Goal: Check status: Check status

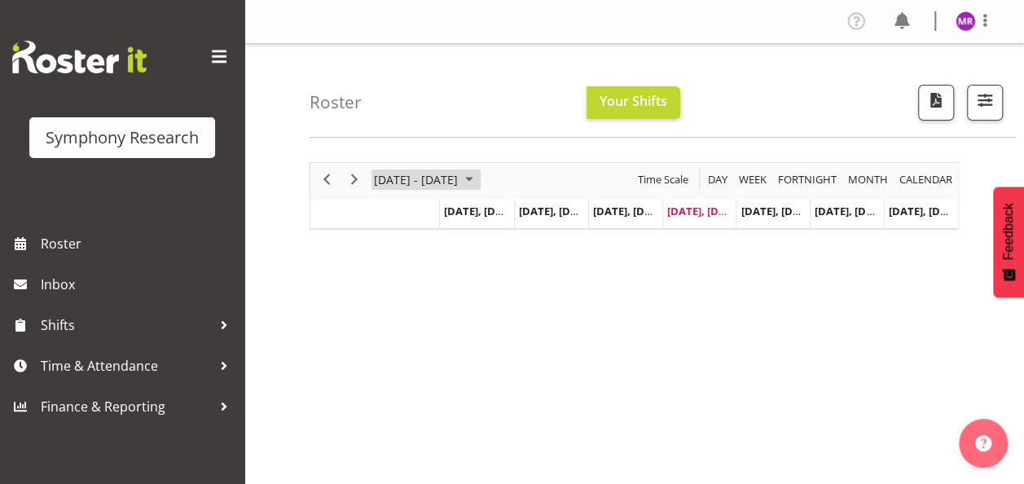
click at [479, 179] on span "September 2025" at bounding box center [470, 179] width 20 height 20
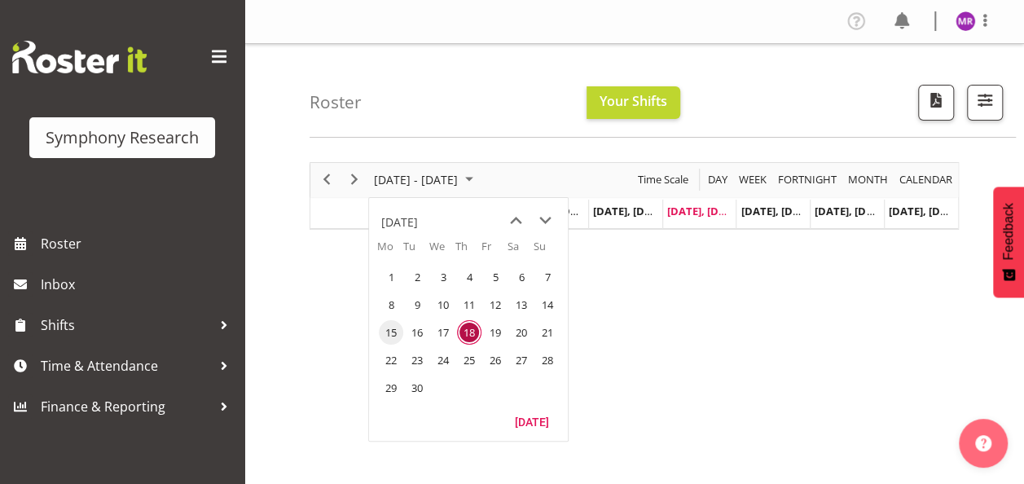
click at [388, 334] on span "15" at bounding box center [391, 332] width 24 height 24
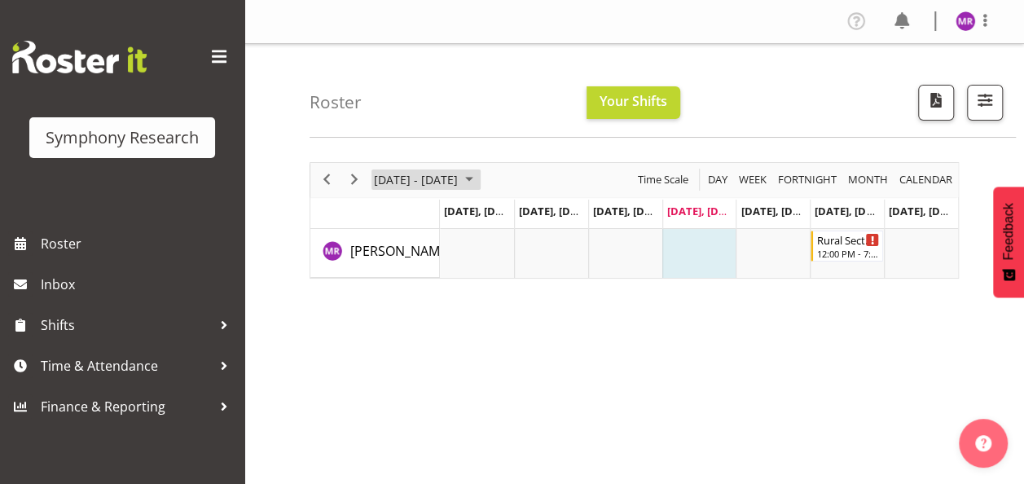
click at [479, 184] on span "September 2025" at bounding box center [470, 179] width 20 height 20
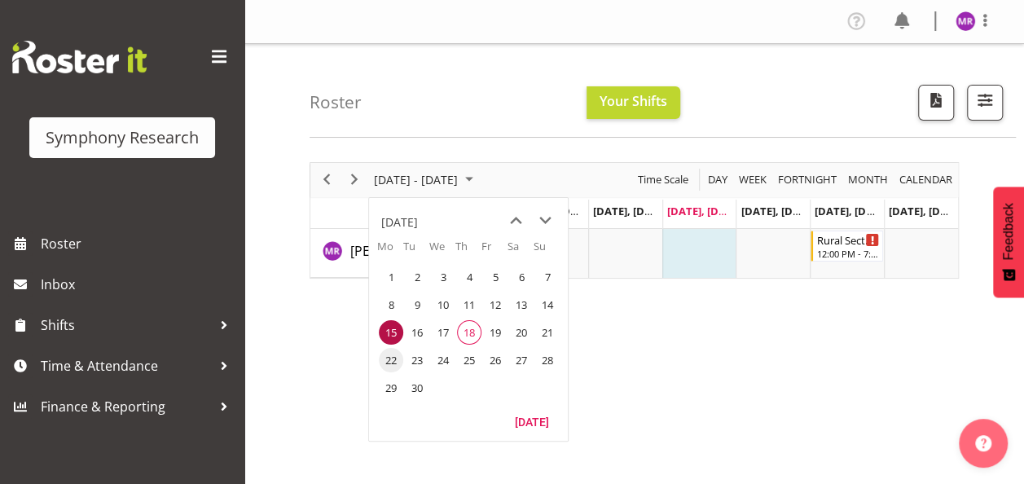
click at [391, 367] on span "22" at bounding box center [391, 360] width 24 height 24
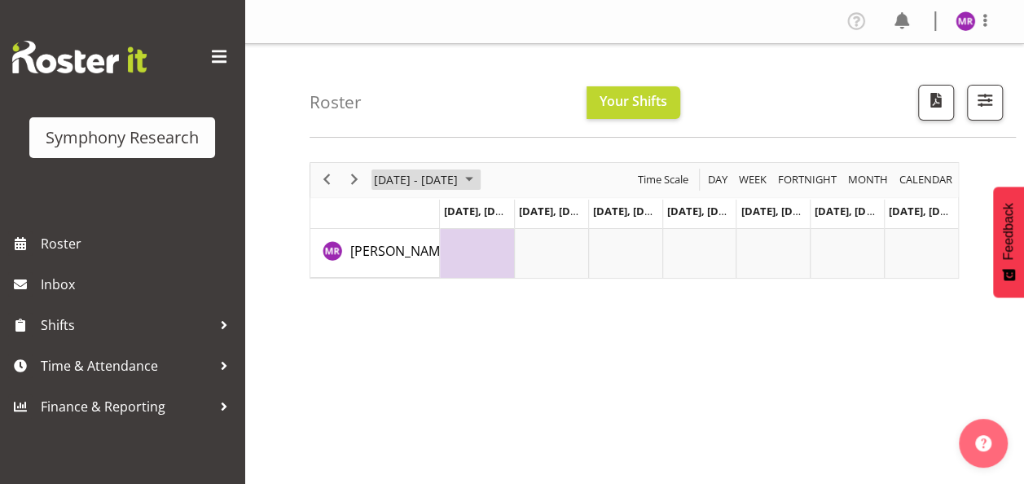
click at [460, 174] on span "[DATE] - [DATE]" at bounding box center [415, 179] width 87 height 20
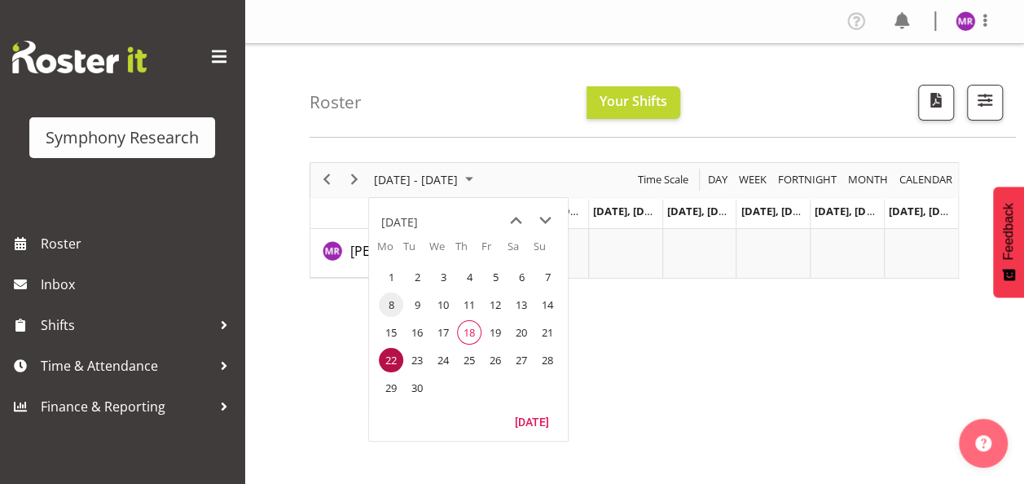
click at [389, 307] on span "8" at bounding box center [391, 304] width 24 height 24
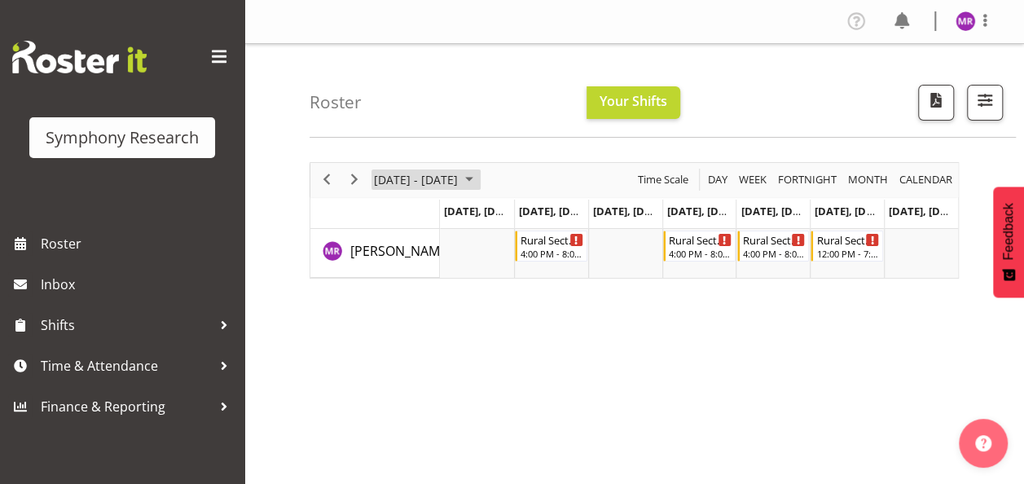
click at [479, 176] on span "September 2025" at bounding box center [470, 179] width 20 height 20
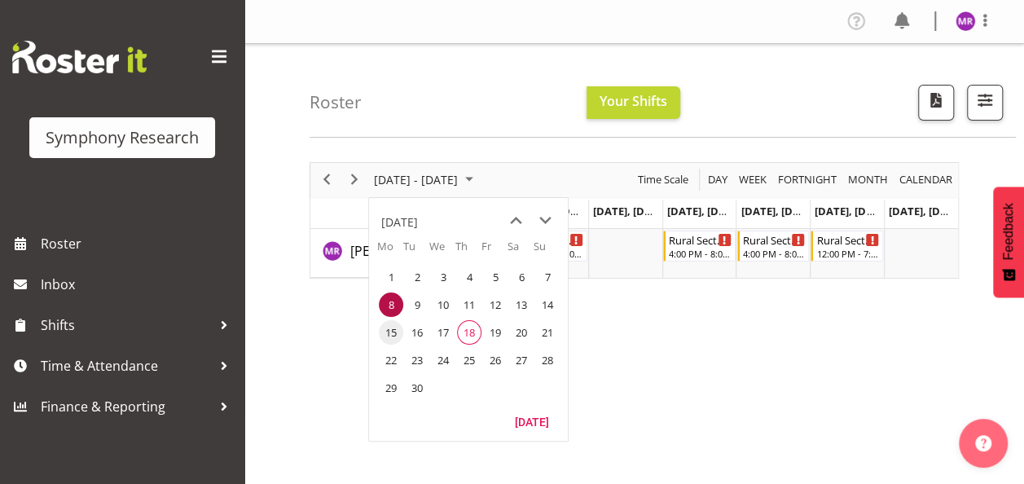
click at [393, 327] on span "15" at bounding box center [391, 332] width 24 height 24
